Goal: Information Seeking & Learning: Learn about a topic

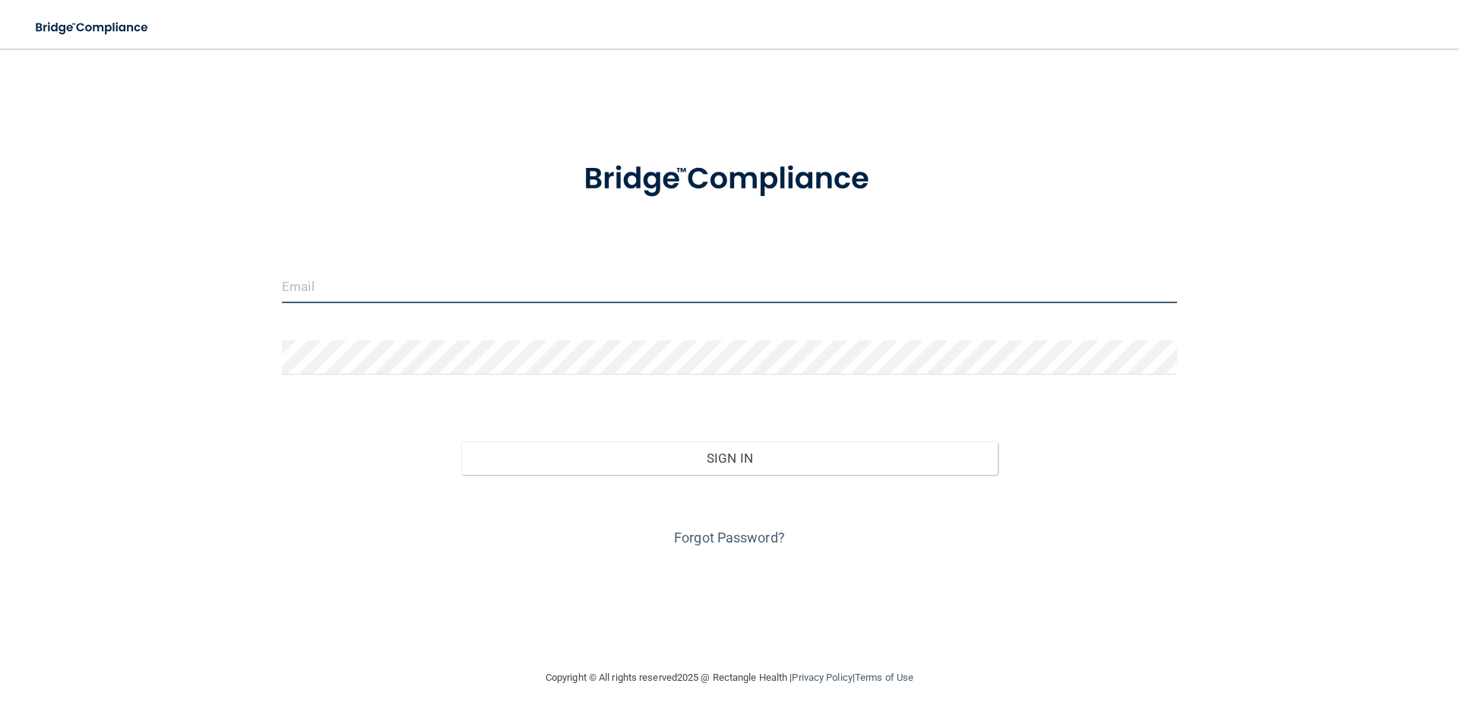
click at [425, 283] on input "email" at bounding box center [729, 286] width 895 height 34
type input "[EMAIL_ADDRESS][DOMAIN_NAME]"
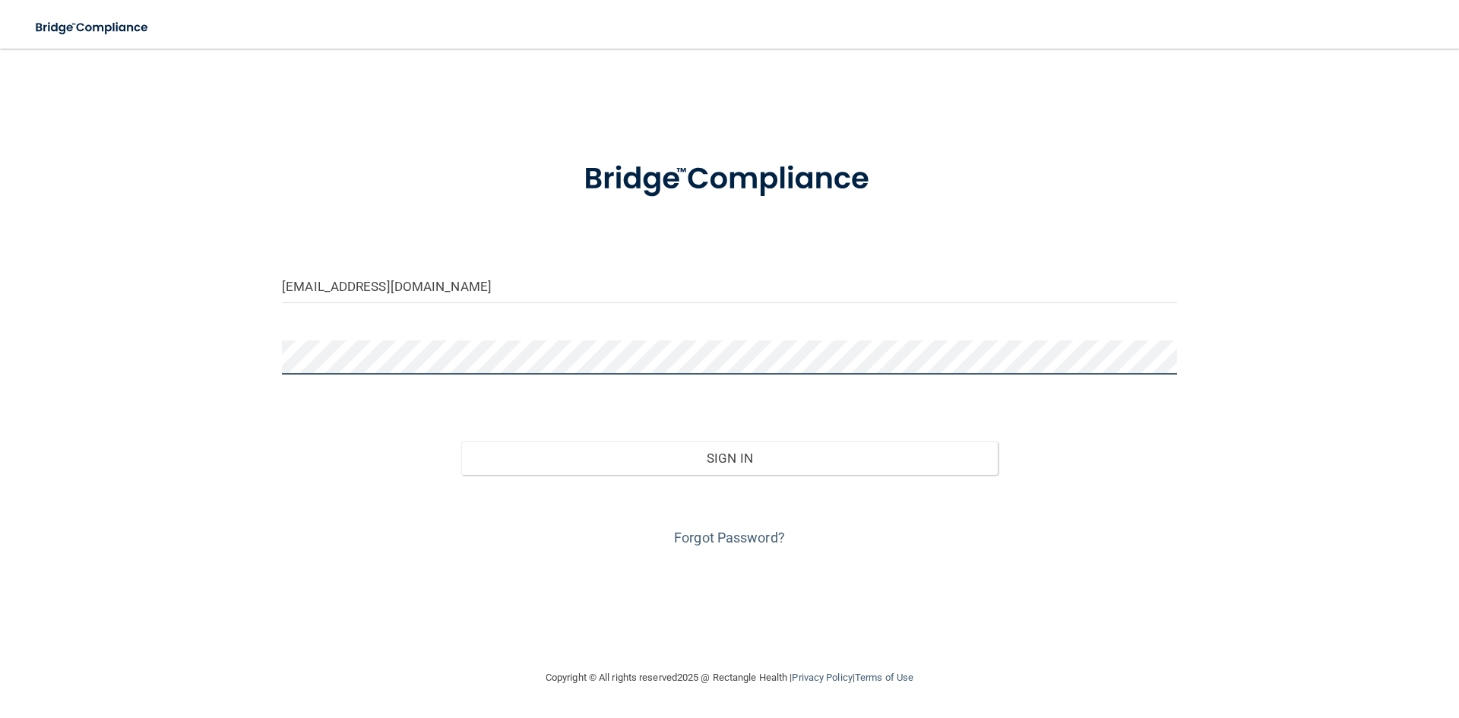
click at [461, 441] on button "Sign In" at bounding box center [729, 457] width 537 height 33
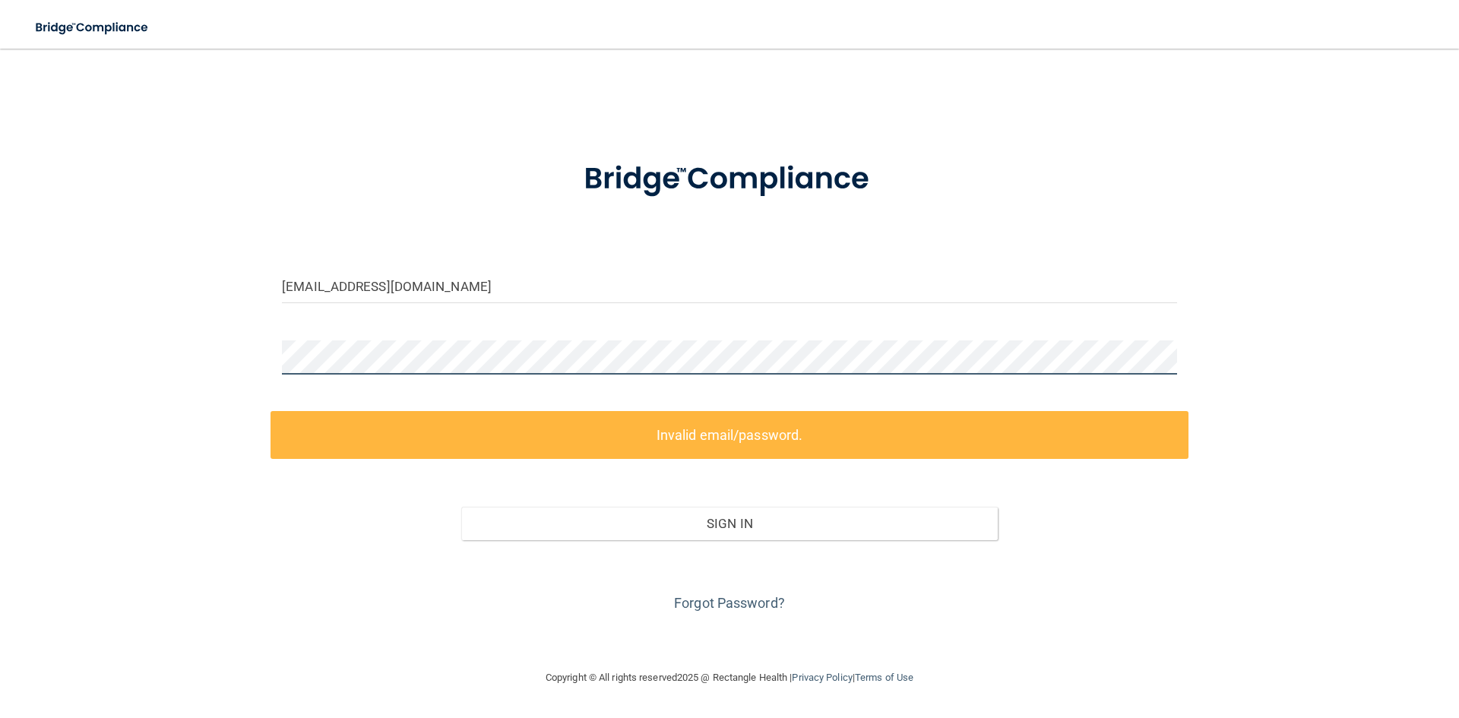
click at [249, 334] on div "[EMAIL_ADDRESS][DOMAIN_NAME] Invalid email/password. You don't have permission …" at bounding box center [729, 359] width 1398 height 590
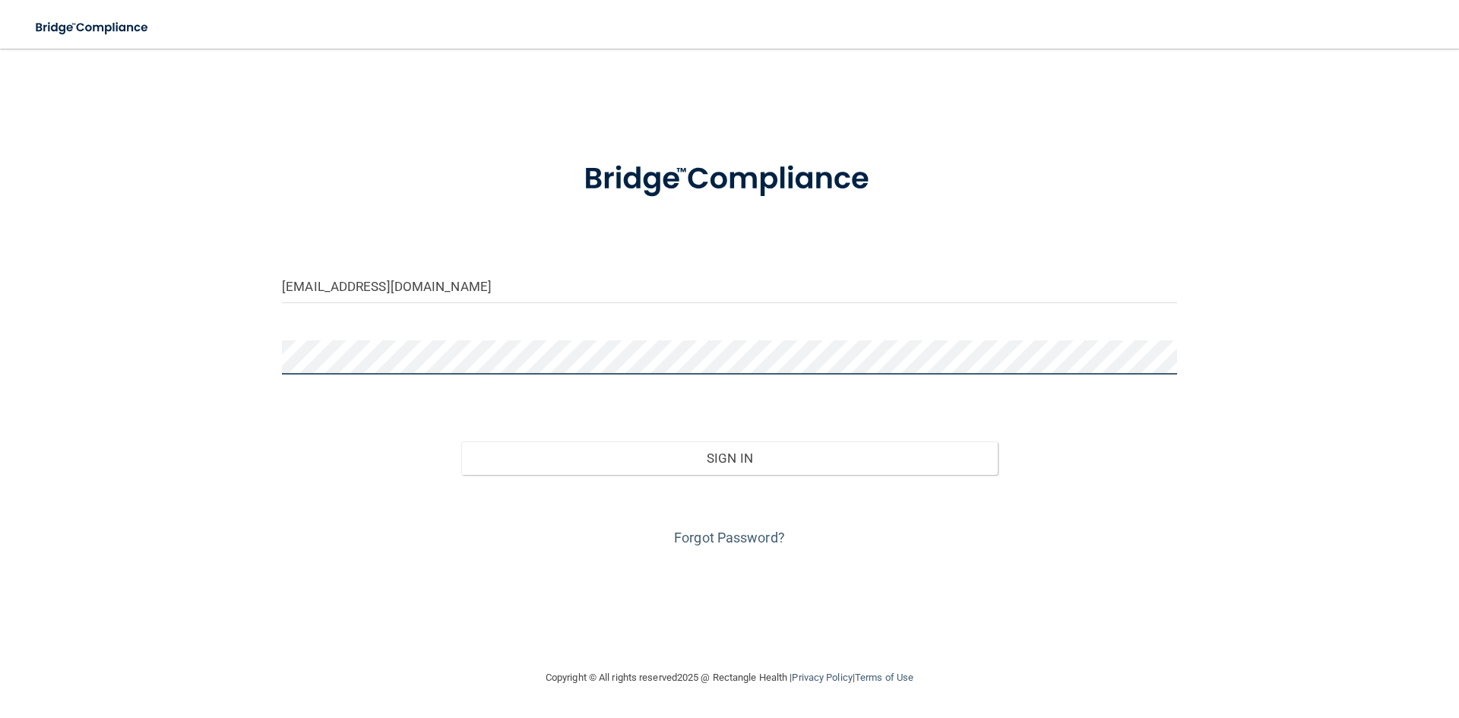
click at [461, 441] on button "Sign In" at bounding box center [729, 457] width 537 height 33
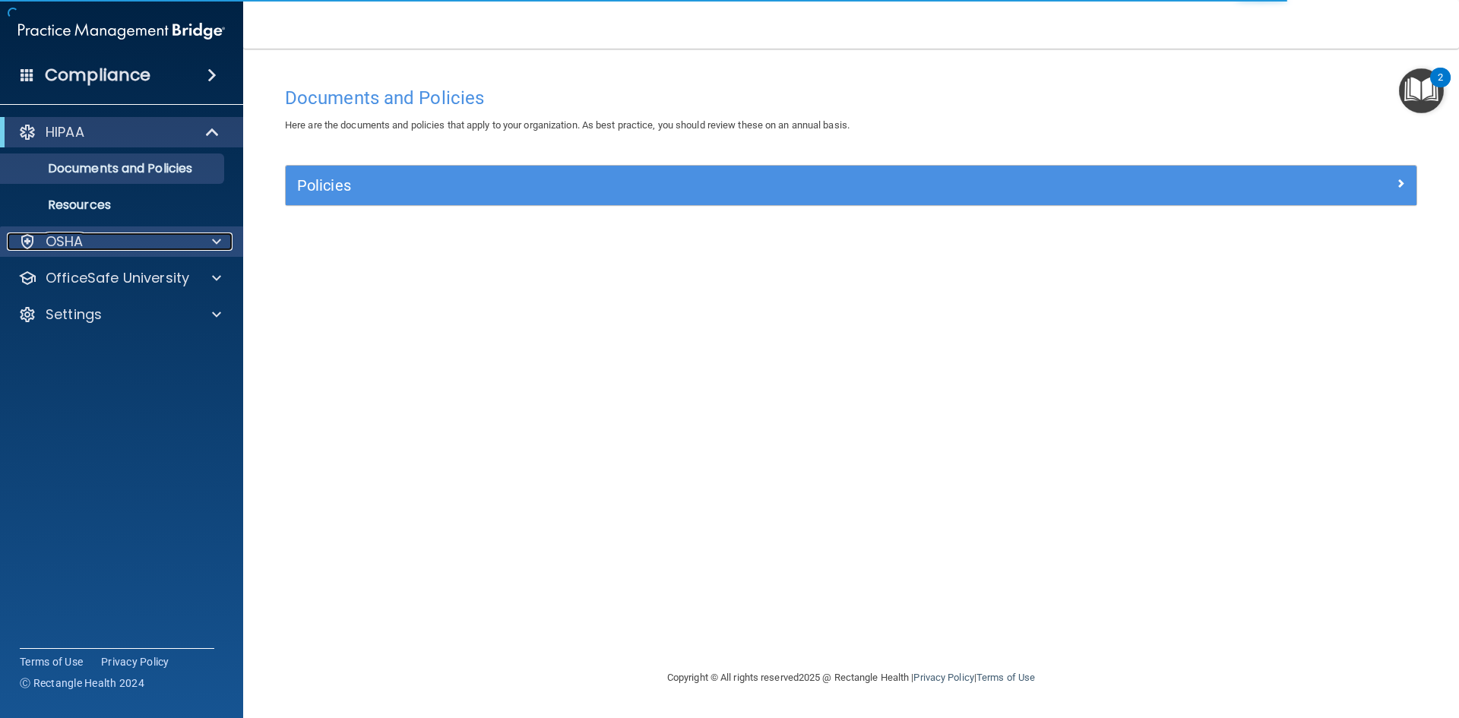
click at [198, 243] on div at bounding box center [214, 241] width 38 height 18
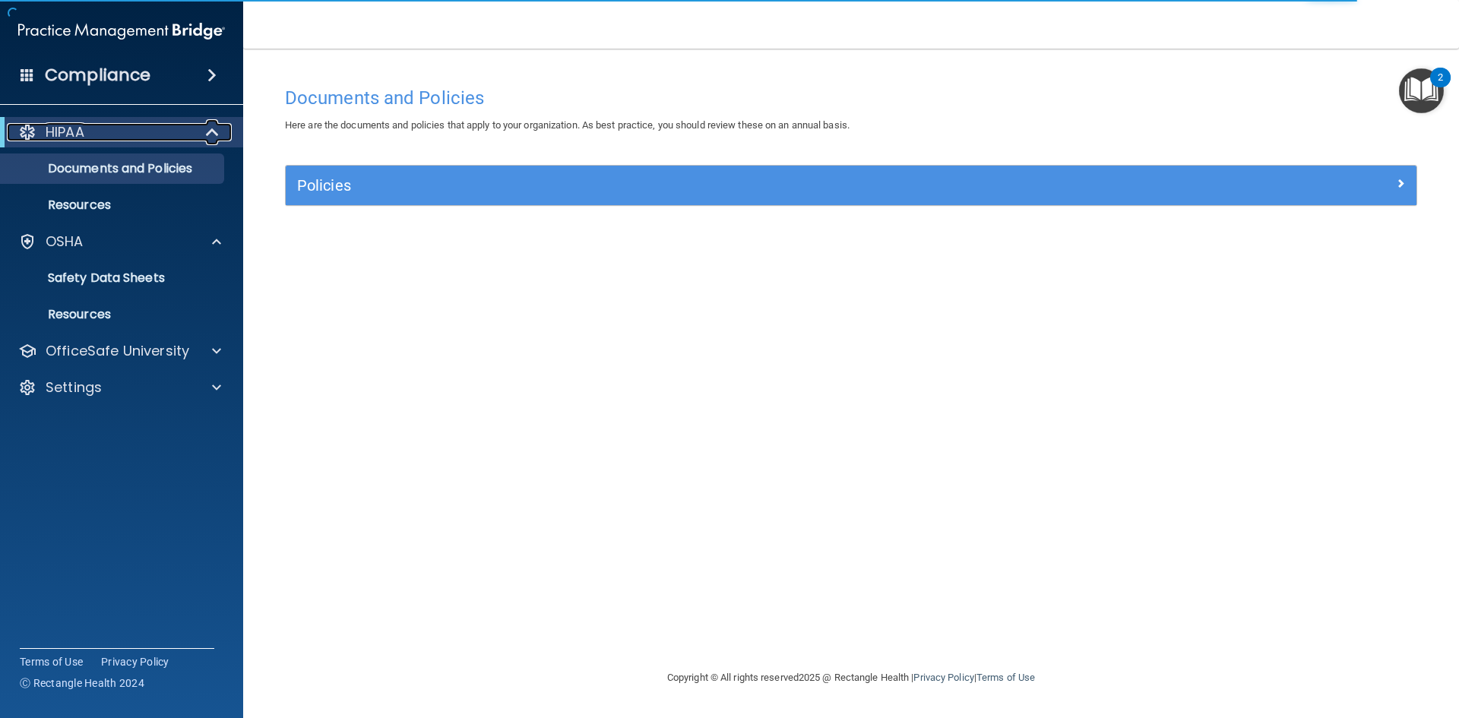
click at [209, 128] on span at bounding box center [213, 132] width 13 height 18
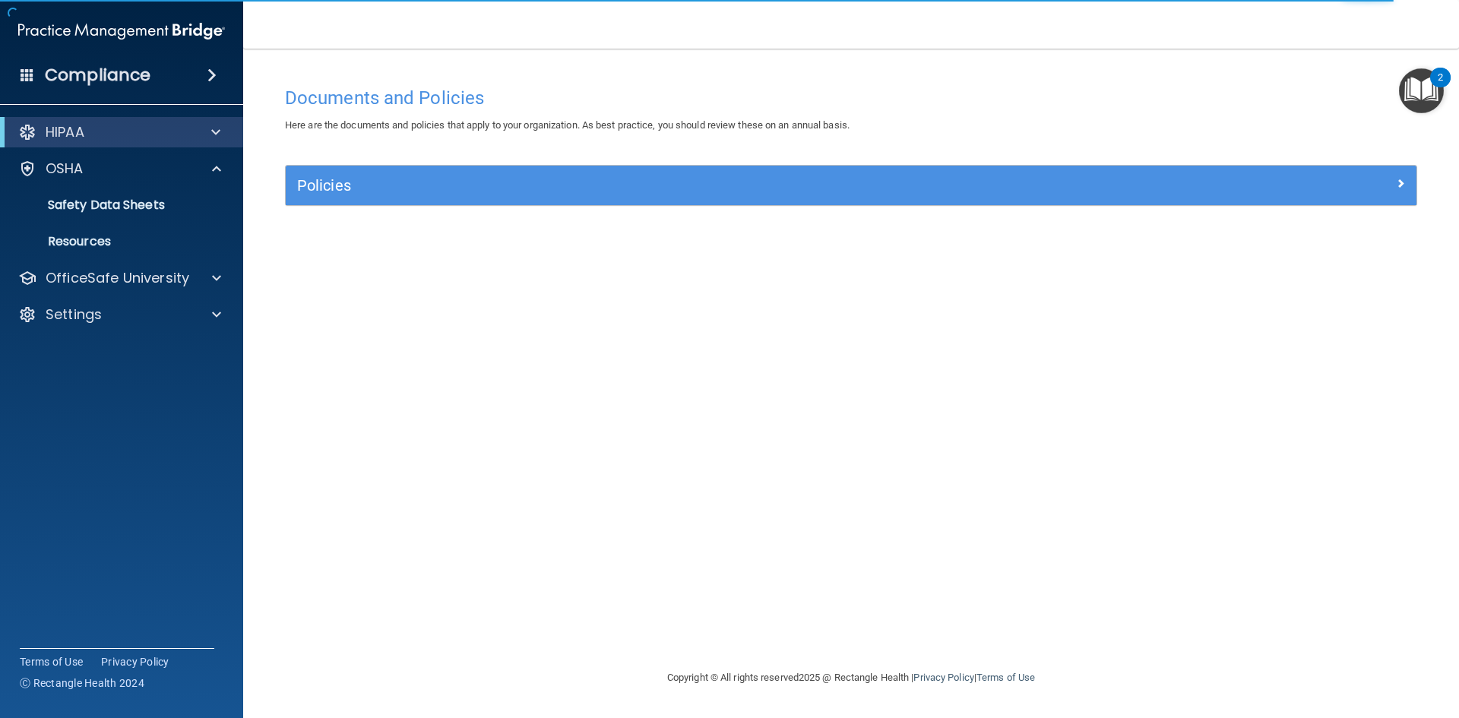
click at [153, 68] on div "Compliance" at bounding box center [121, 74] width 243 height 33
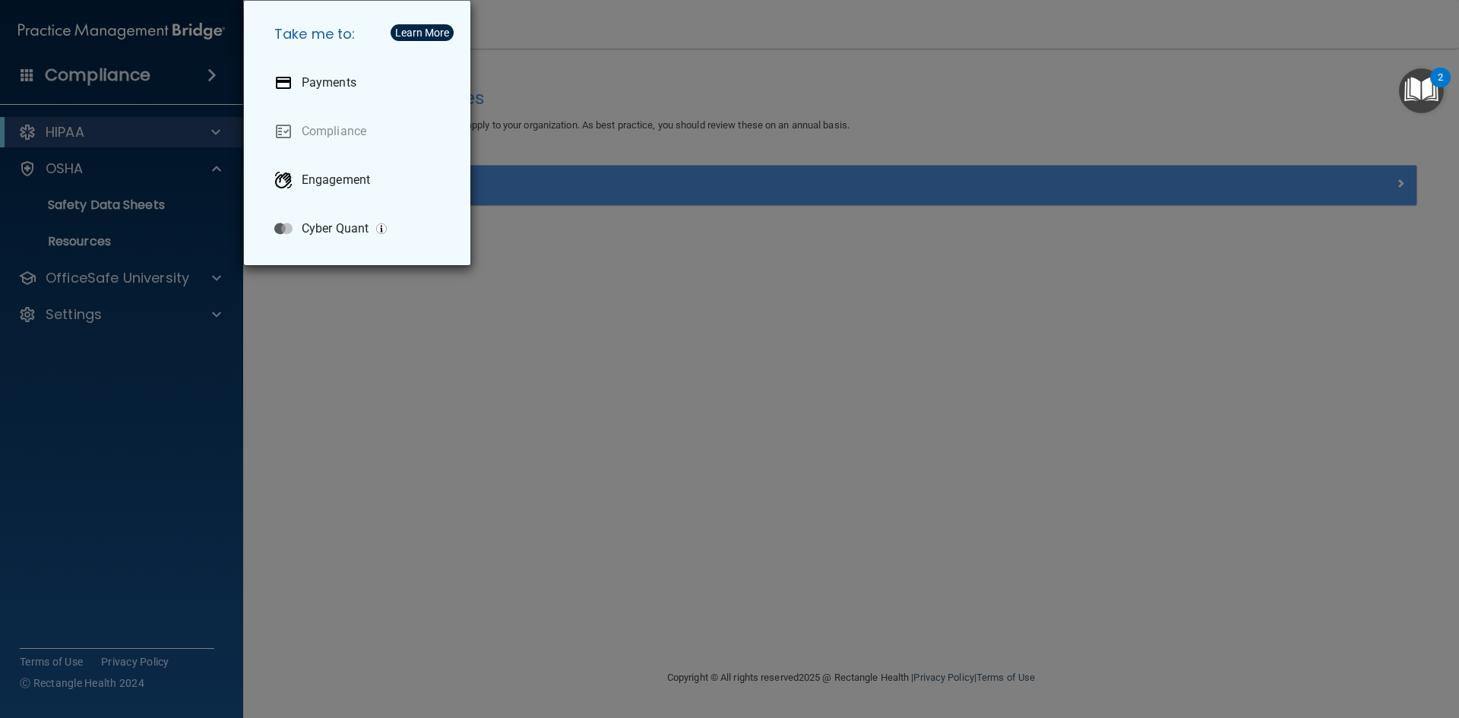
drag, startPoint x: 378, startPoint y: 389, endPoint x: 419, endPoint y: 374, distance: 43.7
click at [380, 389] on div "Take me to: Payments Compliance Engagement Cyber Quant" at bounding box center [729, 359] width 1459 height 718
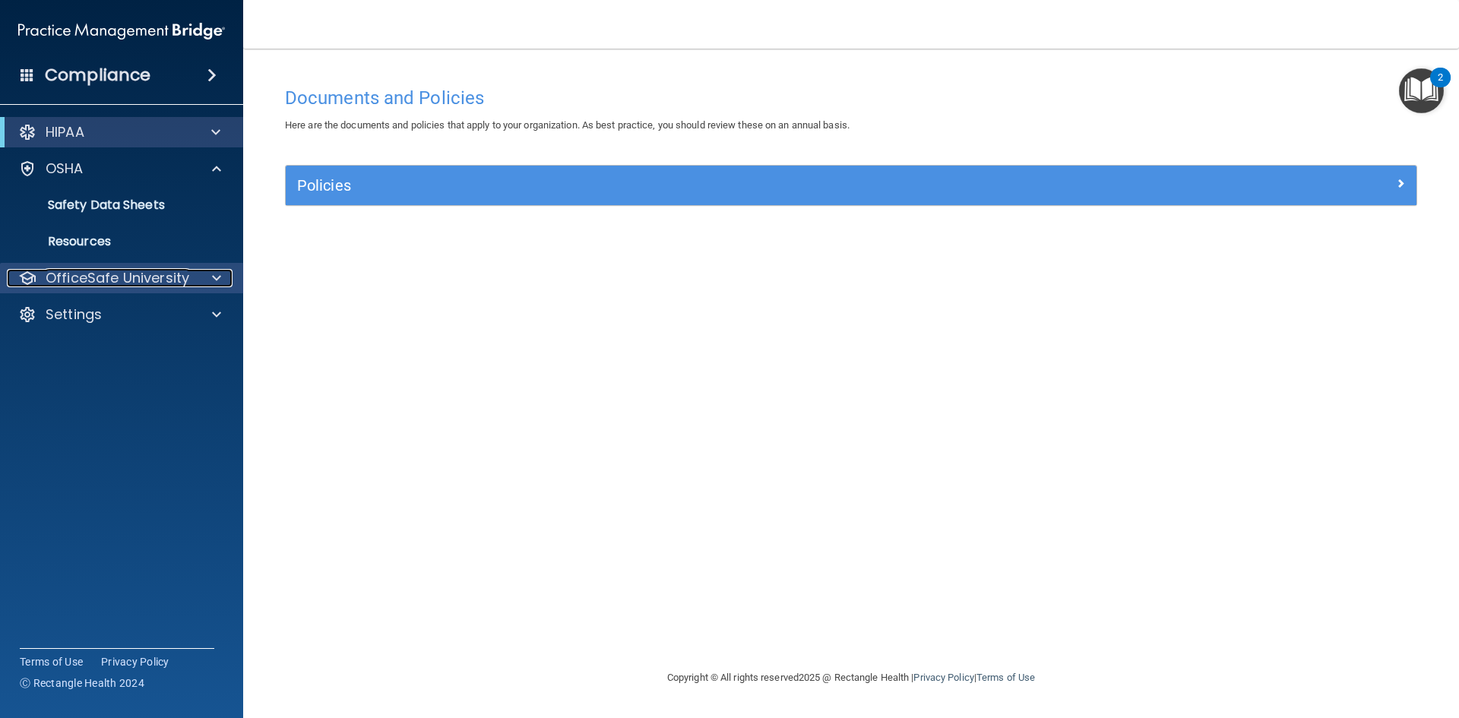
click at [213, 283] on span at bounding box center [216, 278] width 9 height 18
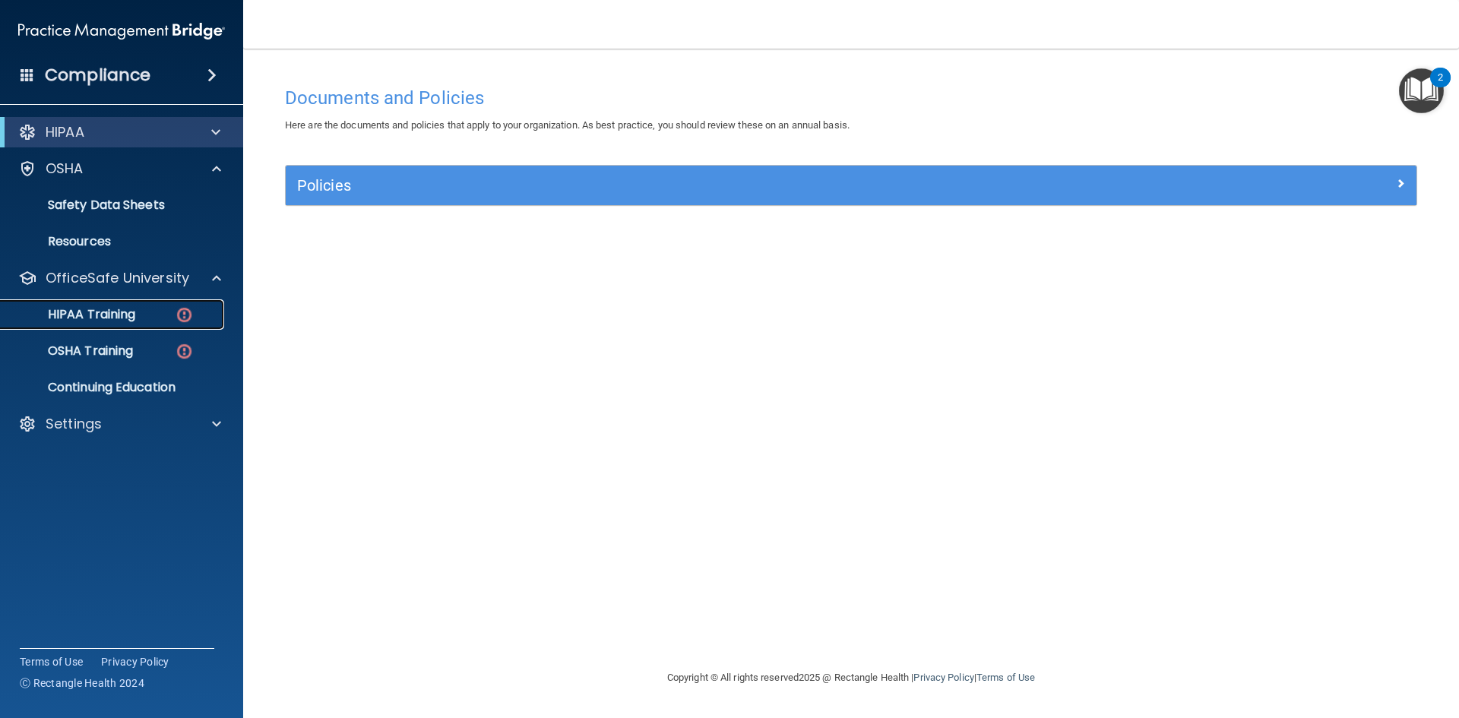
click at [120, 316] on p "HIPAA Training" at bounding box center [72, 314] width 125 height 15
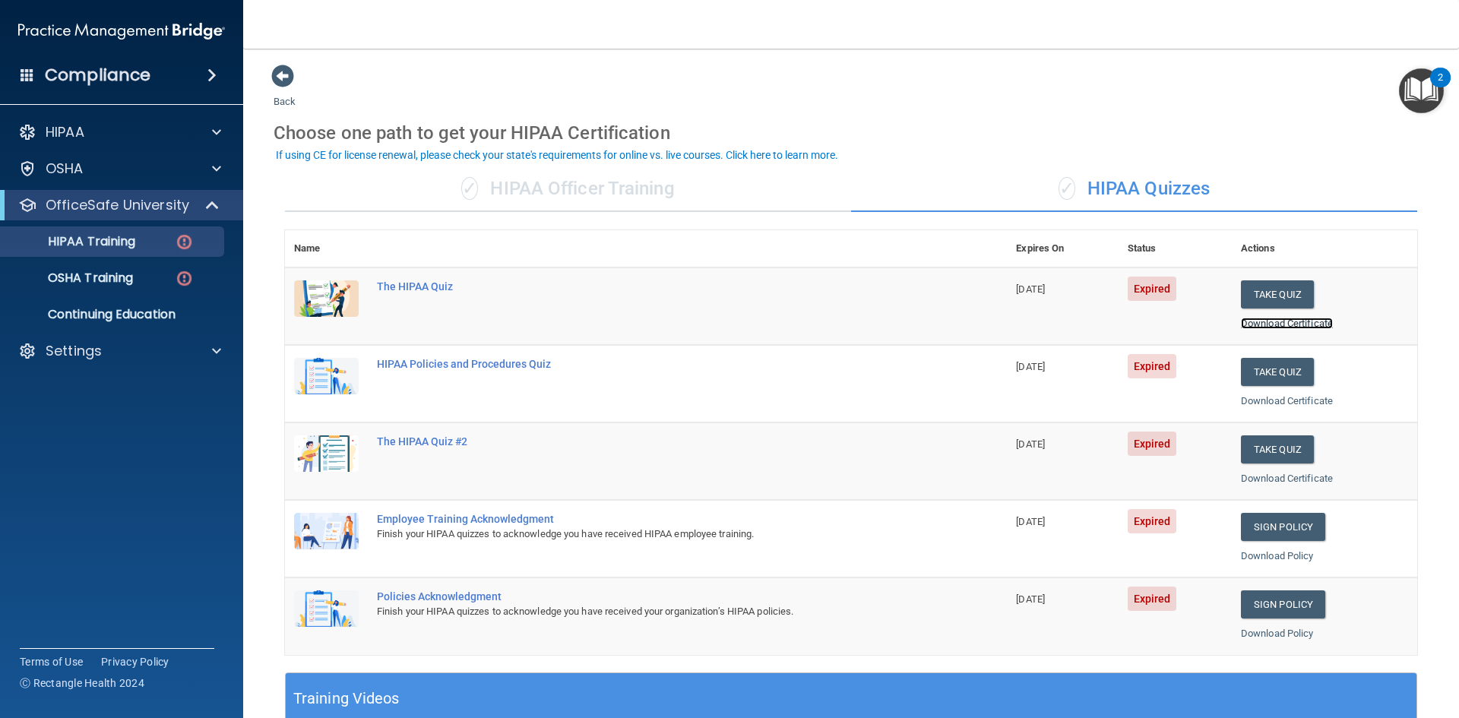
click at [1292, 323] on link "Download Certificate" at bounding box center [1287, 323] width 92 height 11
click at [84, 277] on p "OSHA Training" at bounding box center [71, 277] width 123 height 15
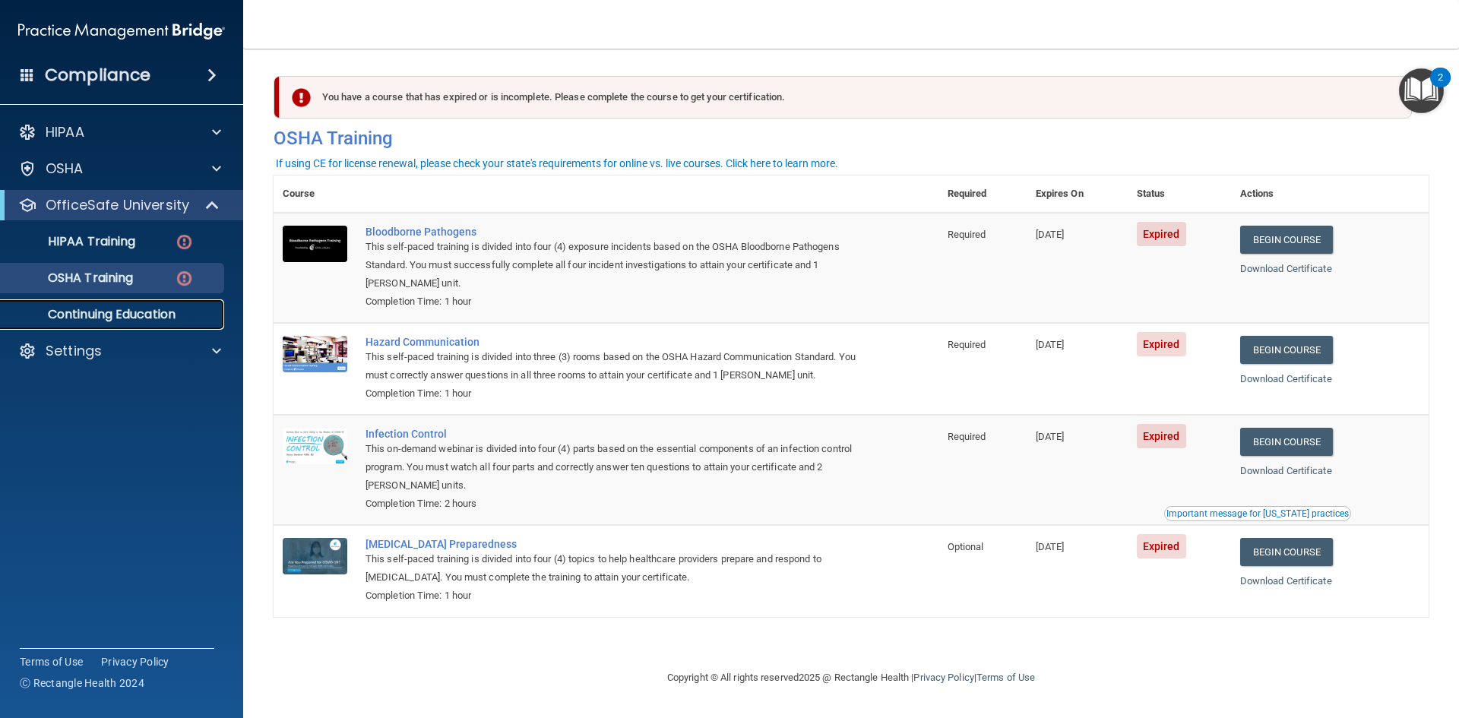
click at [148, 312] on p "Continuing Education" at bounding box center [113, 314] width 207 height 15
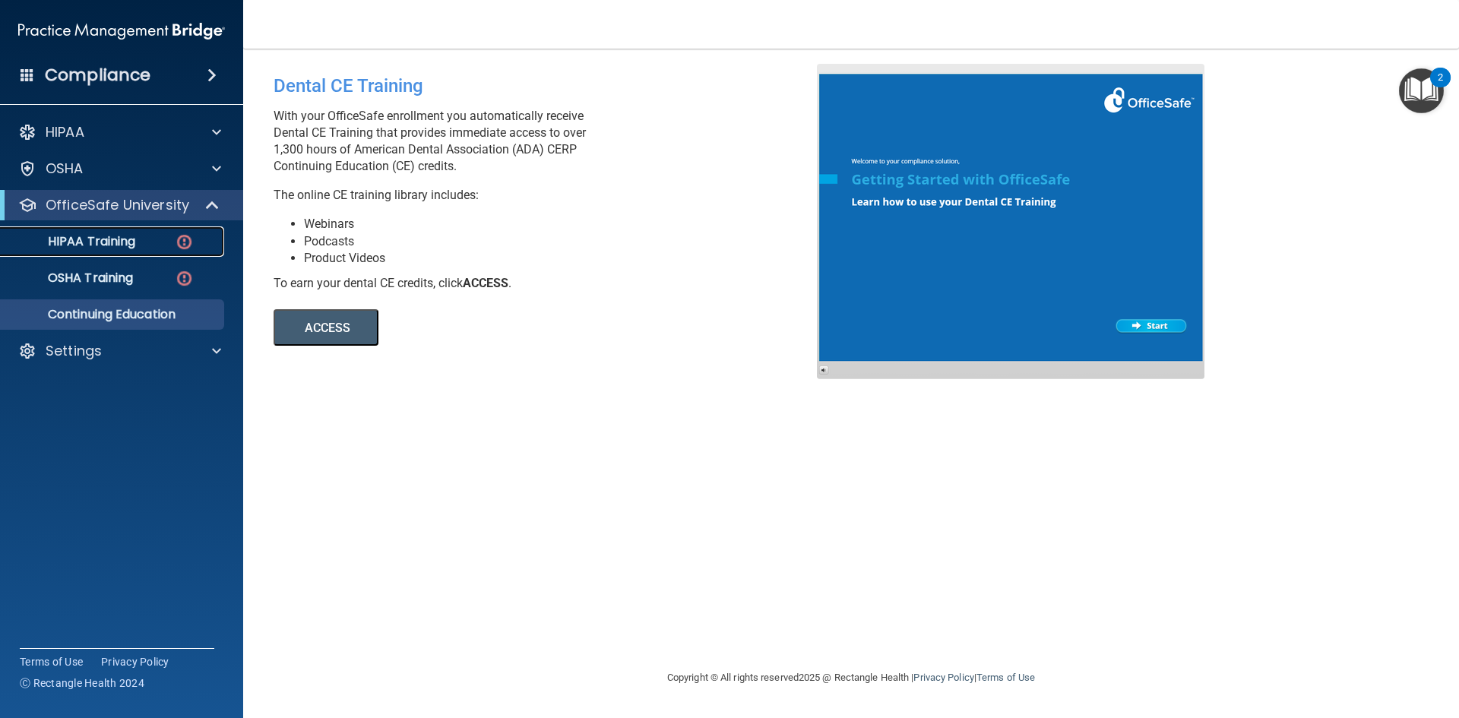
click at [124, 242] on p "HIPAA Training" at bounding box center [72, 241] width 125 height 15
